Goal: Task Accomplishment & Management: Manage account settings

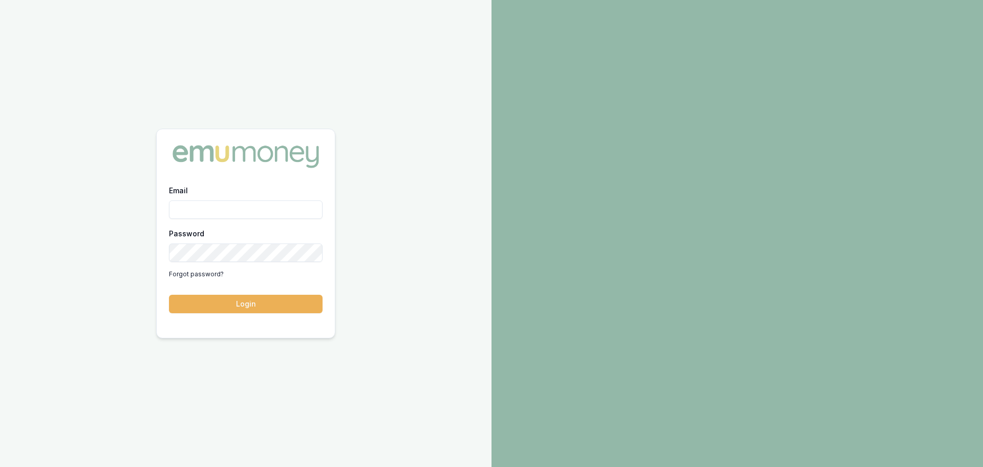
click at [219, 200] on input "Email" at bounding box center [246, 209] width 154 height 18
click at [189, 200] on input "Email" at bounding box center [246, 209] width 154 height 18
click at [253, 293] on form "Email Password Forgot password? Login" at bounding box center [246, 248] width 154 height 129
click at [183, 210] on input "Email" at bounding box center [246, 209] width 154 height 18
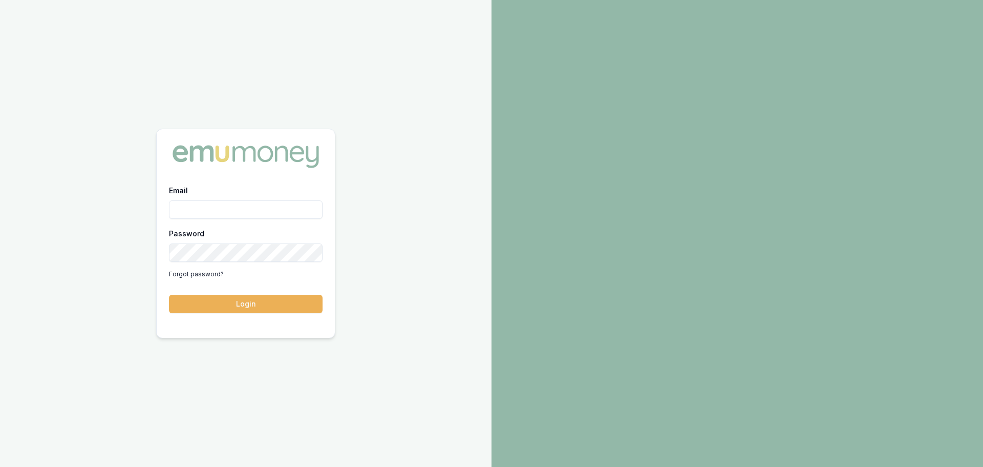
click at [185, 208] on input "Email" at bounding box center [246, 209] width 154 height 18
click at [184, 208] on input "Email" at bounding box center [246, 209] width 154 height 18
click at [246, 305] on button "Login" at bounding box center [246, 303] width 154 height 18
